Goal: Task Accomplishment & Management: Use online tool/utility

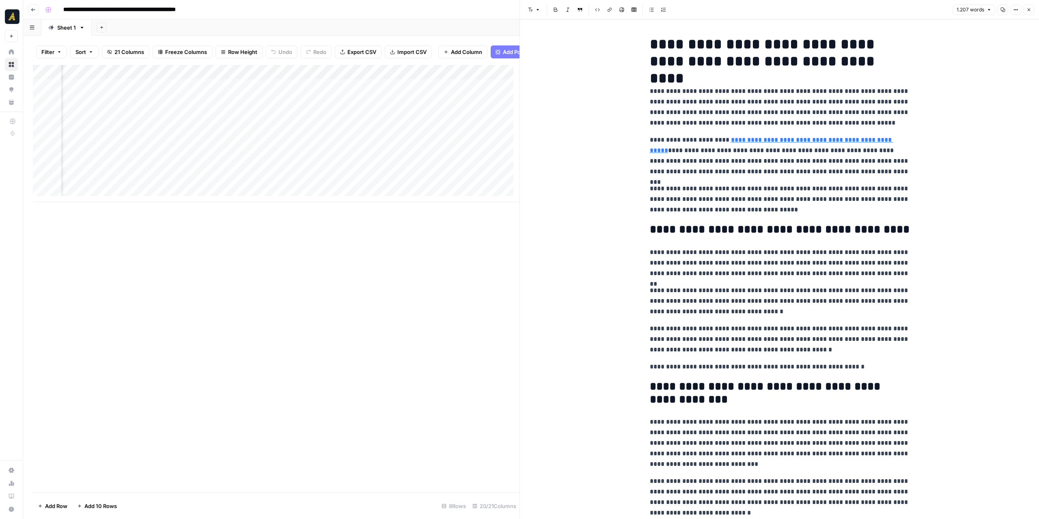
scroll to position [6, 1226]
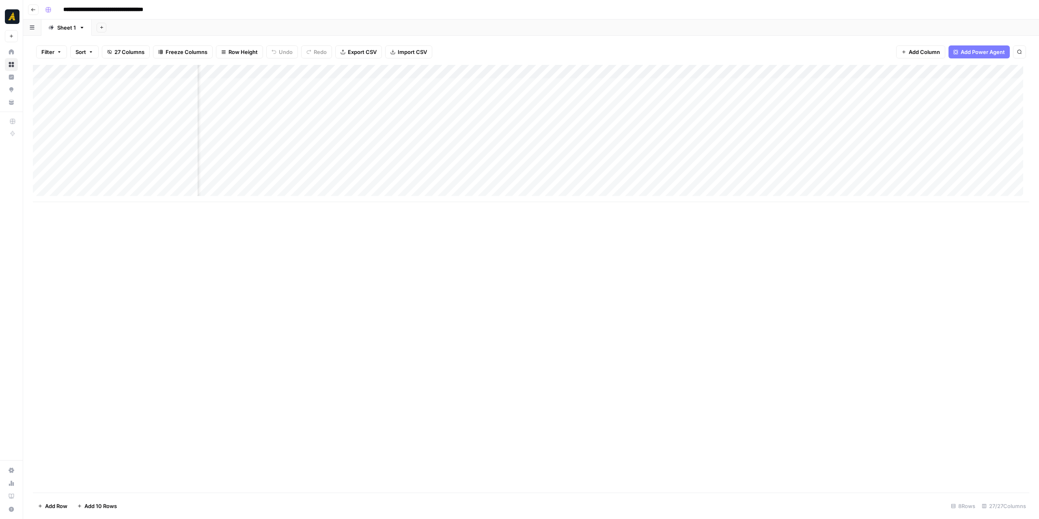
scroll to position [0, 211]
drag, startPoint x: 405, startPoint y: 74, endPoint x: 443, endPoint y: 75, distance: 38.2
click at [444, 75] on div "Add Column" at bounding box center [531, 133] width 996 height 137
click at [354, 75] on div "Add Column" at bounding box center [531, 133] width 996 height 137
click at [495, 324] on div "Add Column" at bounding box center [531, 279] width 996 height 428
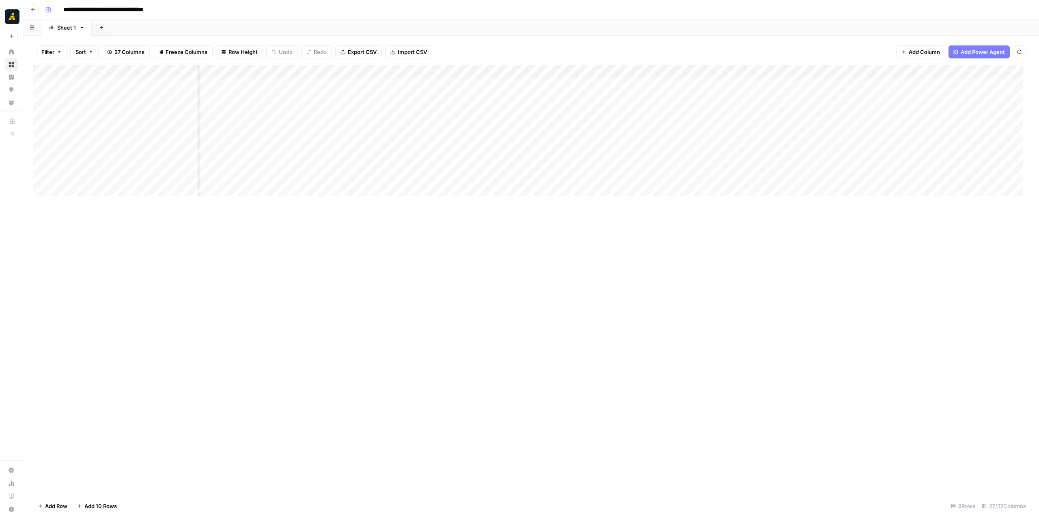
scroll to position [0, 325]
click at [539, 70] on div "Add Column" at bounding box center [531, 133] width 996 height 137
click at [549, 272] on div "Add Column" at bounding box center [531, 279] width 996 height 428
click at [1000, 73] on span "Add Column" at bounding box center [1010, 71] width 28 height 7
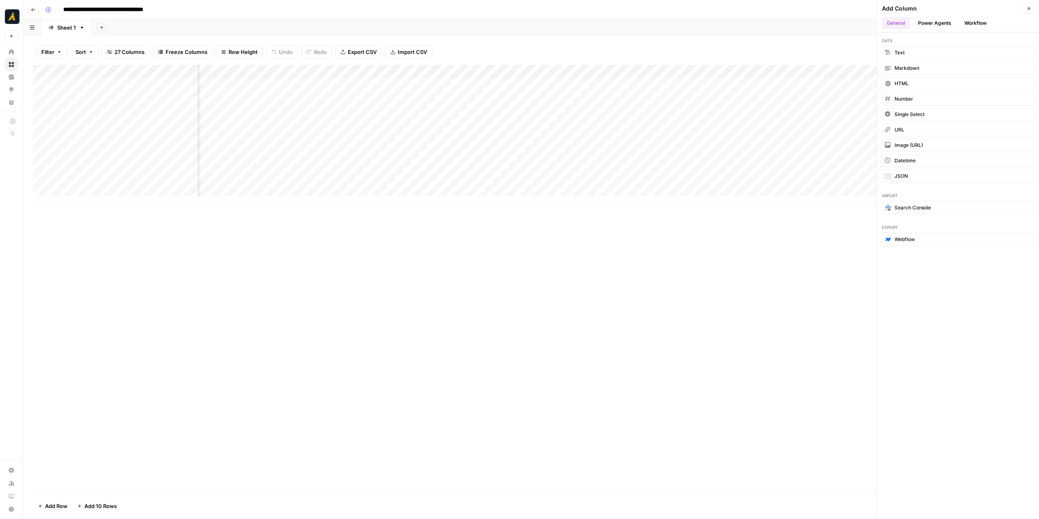
click at [821, 234] on div "Add Column" at bounding box center [531, 279] width 996 height 428
click at [1029, 11] on button "Close" at bounding box center [1028, 8] width 11 height 11
click at [628, 263] on div "Add Column" at bounding box center [531, 279] width 996 height 428
click at [991, 245] on div "Add Column" at bounding box center [531, 279] width 996 height 428
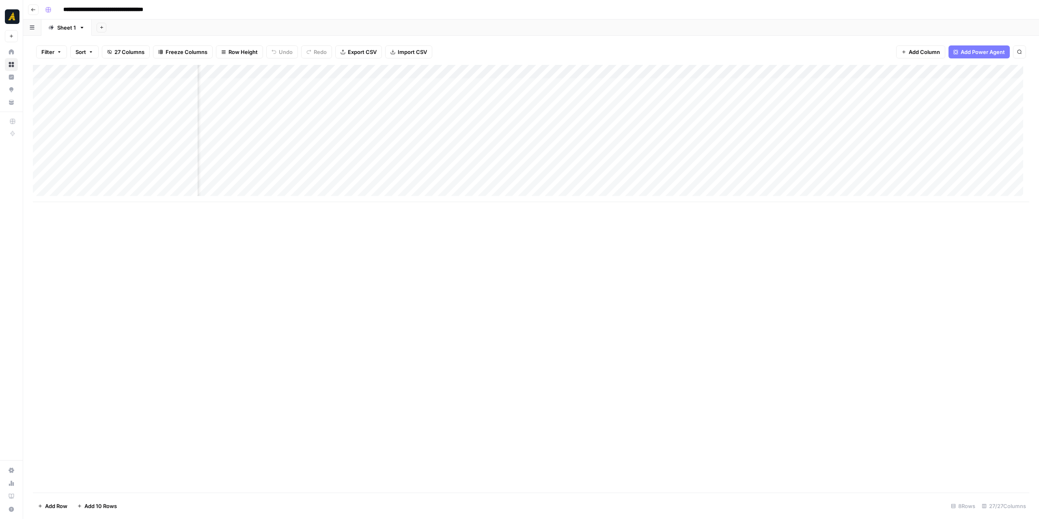
scroll to position [0, 1172]
